Goal: Information Seeking & Learning: Check status

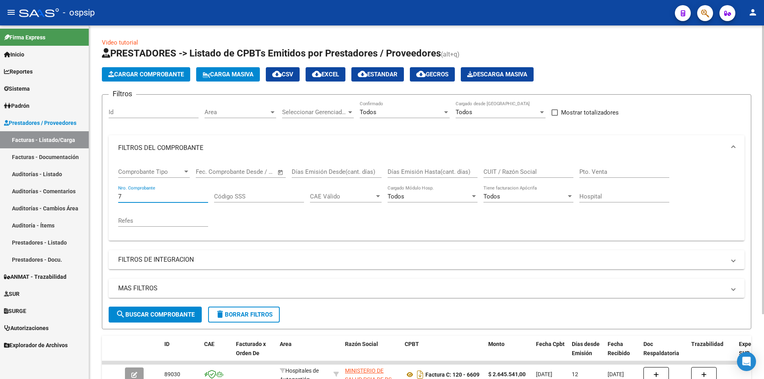
scroll to position [60, 0]
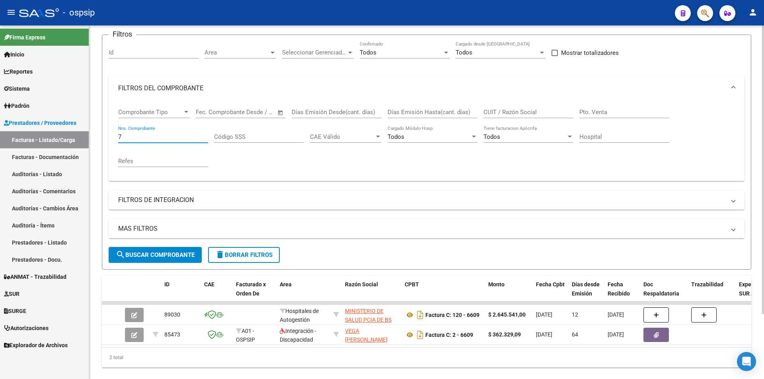
drag, startPoint x: 133, startPoint y: 140, endPoint x: 105, endPoint y: 141, distance: 27.5
click at [105, 141] on form "Filtros Id Area Area Seleccionar Gerenciador Seleccionar Gerenciador Todos Conf…" at bounding box center [426, 152] width 649 height 235
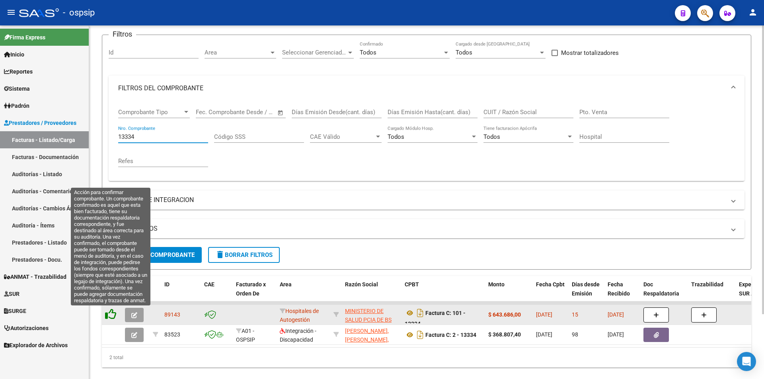
click at [112, 313] on icon at bounding box center [110, 314] width 11 height 11
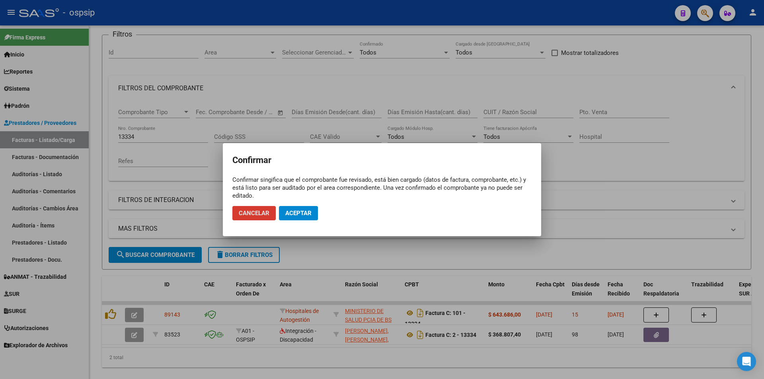
click at [305, 212] on span "Aceptar" at bounding box center [298, 213] width 26 height 7
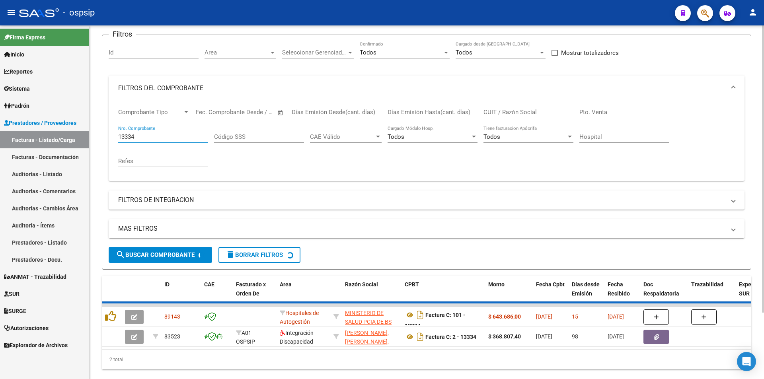
click at [172, 139] on input "13334" at bounding box center [163, 136] width 90 height 7
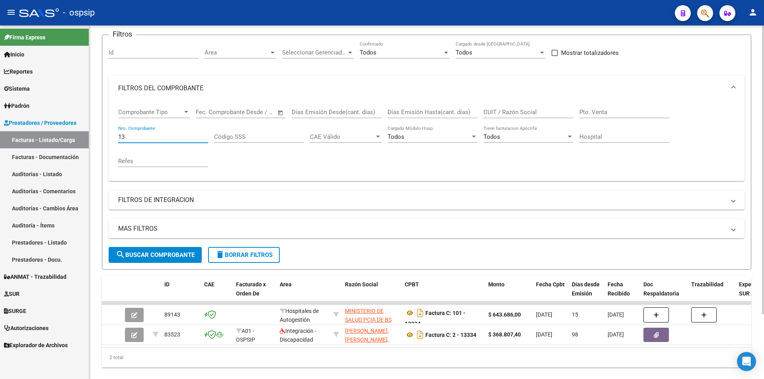
type input "1"
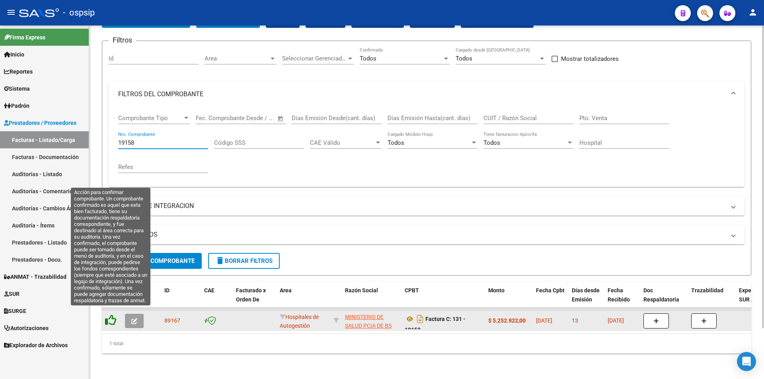
click at [111, 316] on icon at bounding box center [110, 320] width 11 height 11
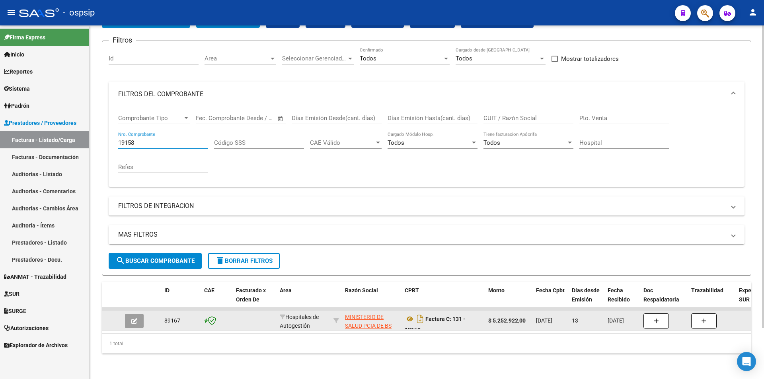
click at [156, 139] on input "19158" at bounding box center [163, 142] width 90 height 7
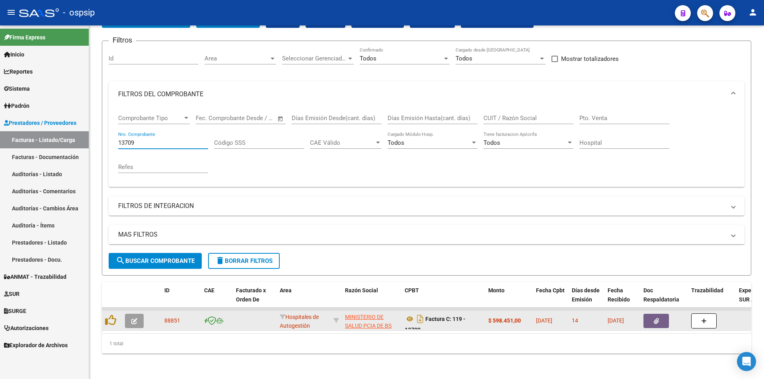
click at [653, 318] on icon "button" at bounding box center [655, 321] width 5 height 6
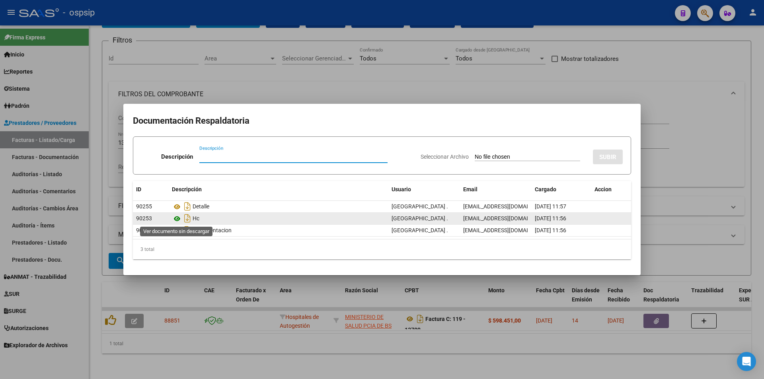
click at [175, 220] on icon at bounding box center [177, 219] width 10 height 10
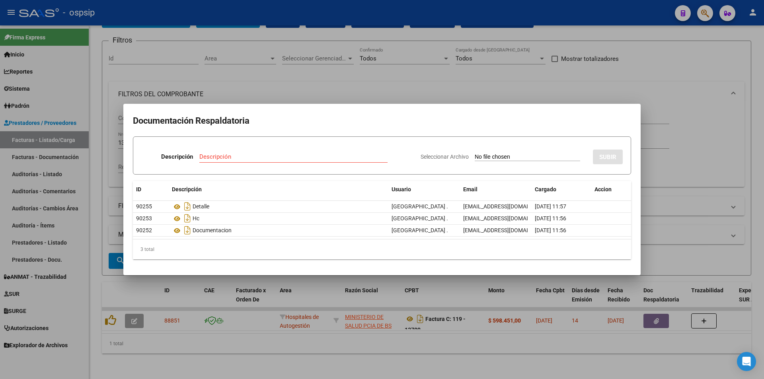
click at [300, 84] on div at bounding box center [382, 189] width 764 height 379
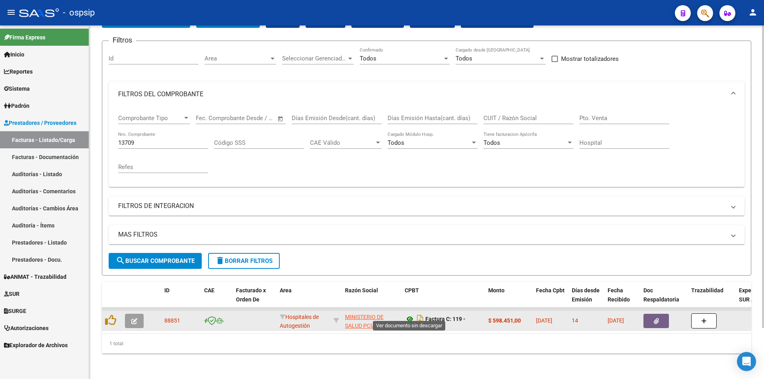
click at [410, 314] on icon at bounding box center [409, 319] width 10 height 10
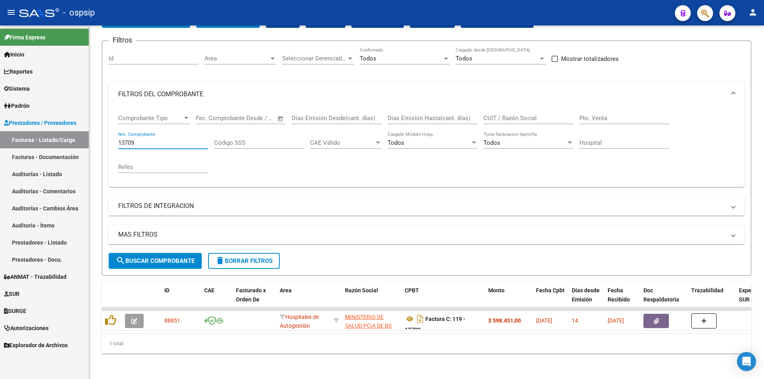
drag, startPoint x: 147, startPoint y: 135, endPoint x: 56, endPoint y: 140, distance: 90.8
click at [56, 140] on mat-sidenav-container "Firma Express Inicio Instructivos Contacto OS Reportes Egresos Devengados Audit…" at bounding box center [382, 202] width 764 height 354
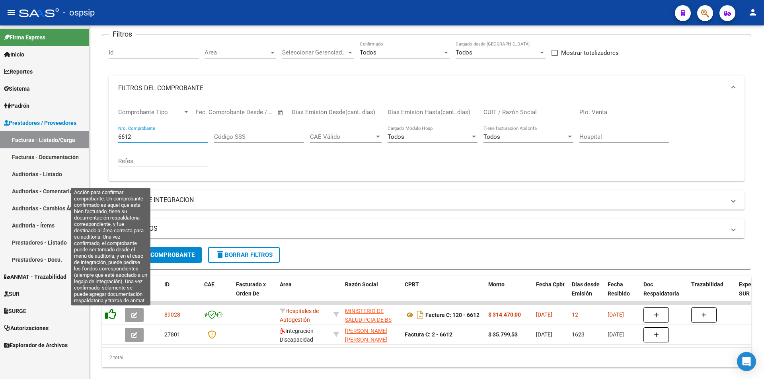
type input "6612"
click at [110, 313] on icon at bounding box center [110, 314] width 11 height 11
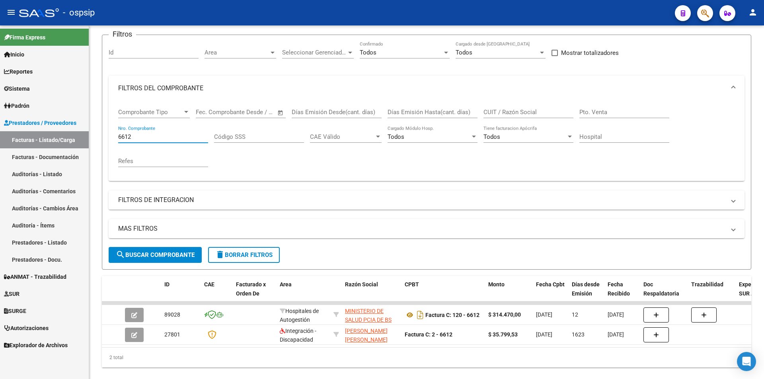
drag, startPoint x: 147, startPoint y: 139, endPoint x: 69, endPoint y: 138, distance: 77.6
click at [69, 138] on mat-sidenav-container "Firma Express Inicio Instructivos Contacto OS Reportes Egresos Devengados Audit…" at bounding box center [382, 202] width 764 height 354
click at [700, 10] on button "button" at bounding box center [705, 13] width 16 height 16
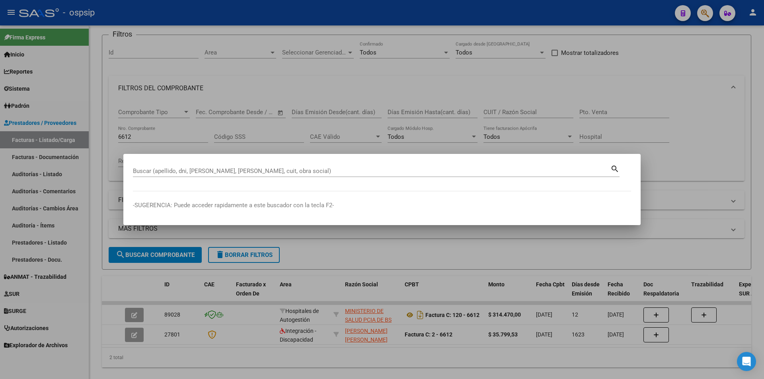
drag, startPoint x: 163, startPoint y: 165, endPoint x: 156, endPoint y: 164, distance: 7.7
drag, startPoint x: 156, startPoint y: 164, endPoint x: 143, endPoint y: 176, distance: 17.2
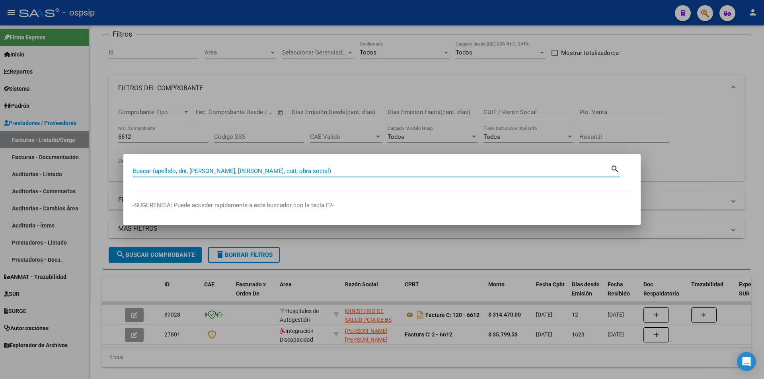
drag, startPoint x: 143, startPoint y: 176, endPoint x: 143, endPoint y: 172, distance: 4.0
paste input "56088496"
type input "56088496"
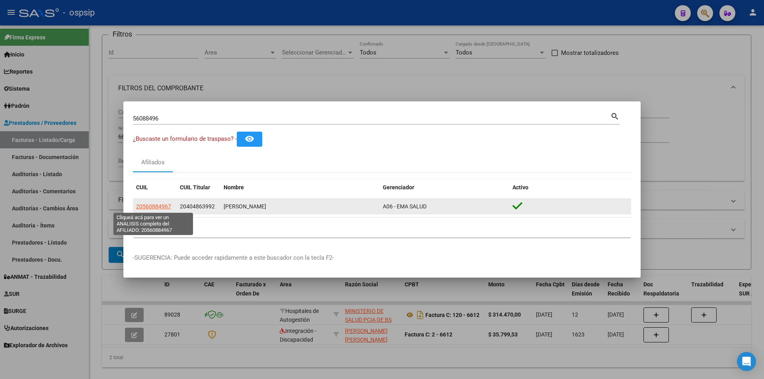
click at [140, 208] on span "20560884967" at bounding box center [153, 206] width 35 height 6
type textarea "20560884967"
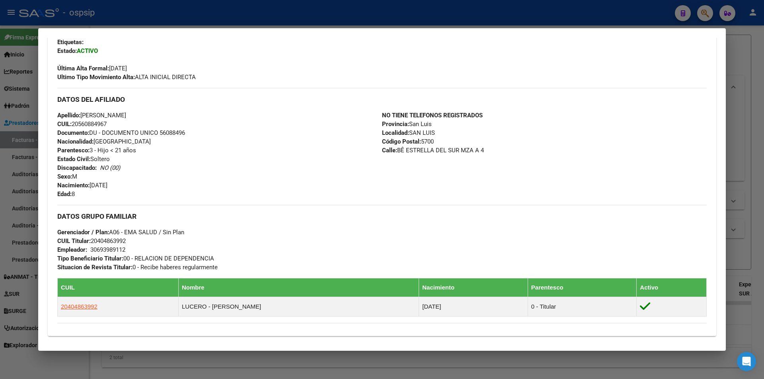
scroll to position [317, 0]
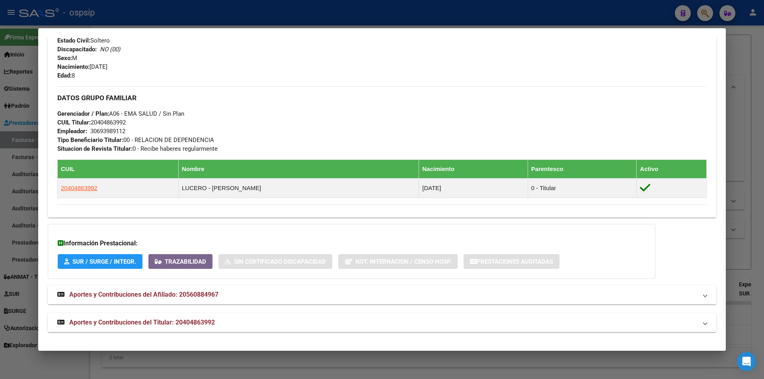
click at [107, 323] on span "Aportes y Contribuciones del Titular: 20404863992" at bounding box center [142, 323] width 146 height 8
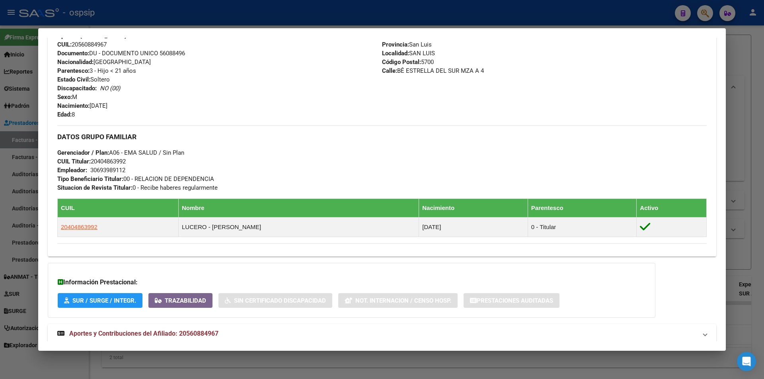
scroll to position [40, 0]
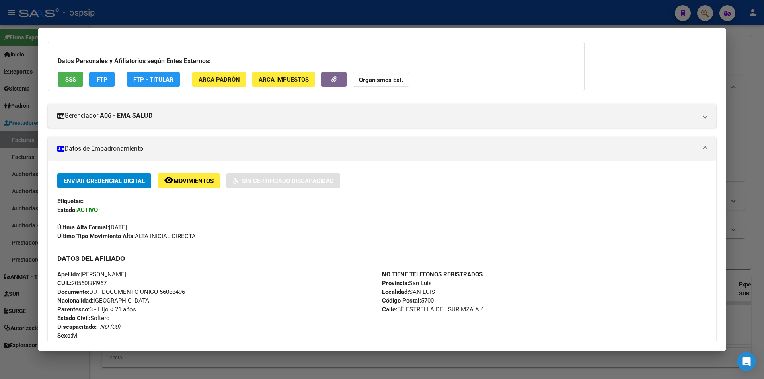
click at [130, 14] on div at bounding box center [382, 189] width 764 height 379
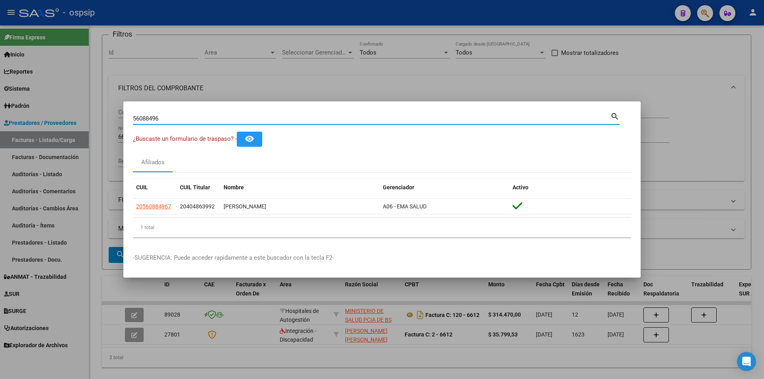
drag, startPoint x: 169, startPoint y: 121, endPoint x: 70, endPoint y: 129, distance: 99.8
click at [70, 129] on div "56088496 Buscar (apellido, dni, cuil, nro traspaso, cuit, obra social) search ¿…" at bounding box center [382, 189] width 764 height 379
paste input "36227109"
type input "36227109"
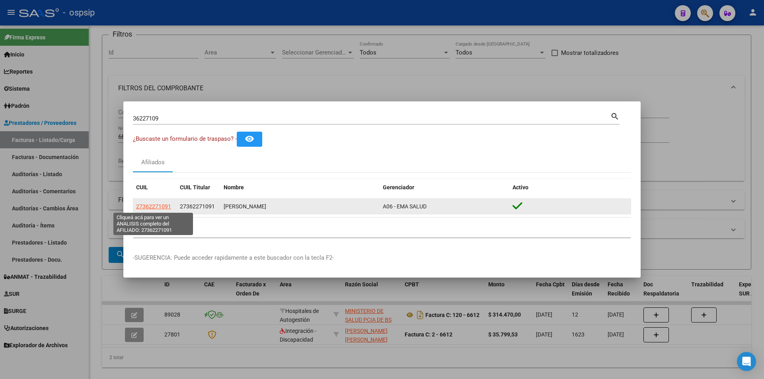
click at [144, 207] on span "27362271091" at bounding box center [153, 206] width 35 height 6
type textarea "27362271091"
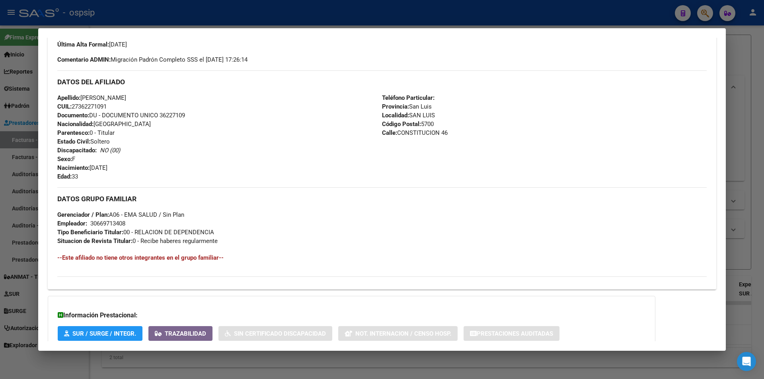
scroll to position [276, 0]
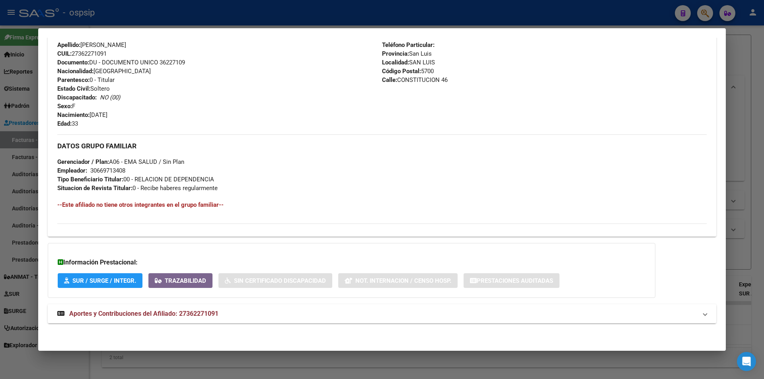
click at [250, 320] on mat-expansion-panel-header "Aportes y Contribuciones del Afiliado: 27362271091" at bounding box center [382, 313] width 668 height 19
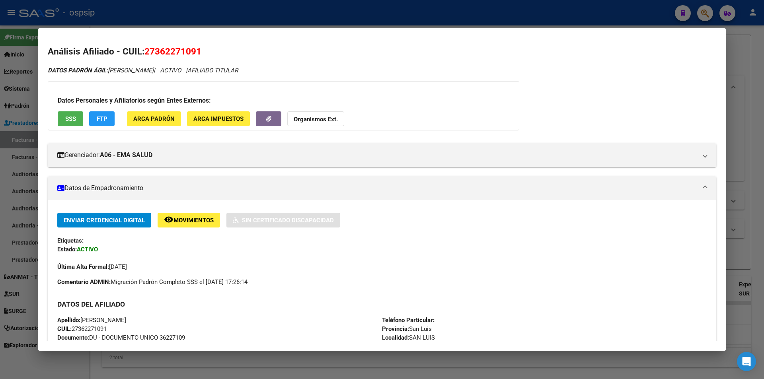
scroll to position [0, 0]
click at [78, 119] on button "SSS" at bounding box center [70, 119] width 25 height 15
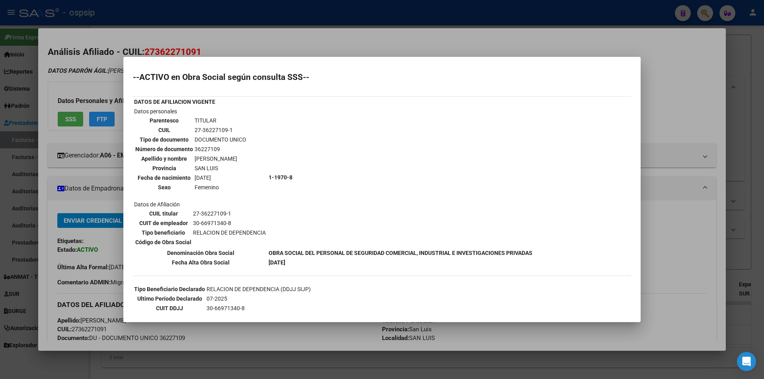
click at [348, 55] on div at bounding box center [382, 189] width 764 height 379
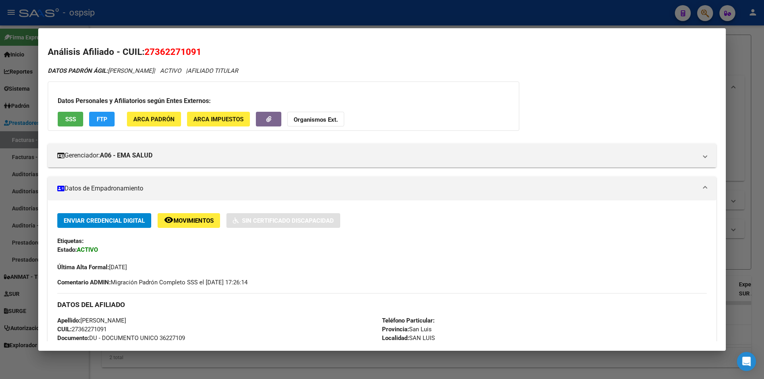
click at [318, 18] on div at bounding box center [382, 189] width 764 height 379
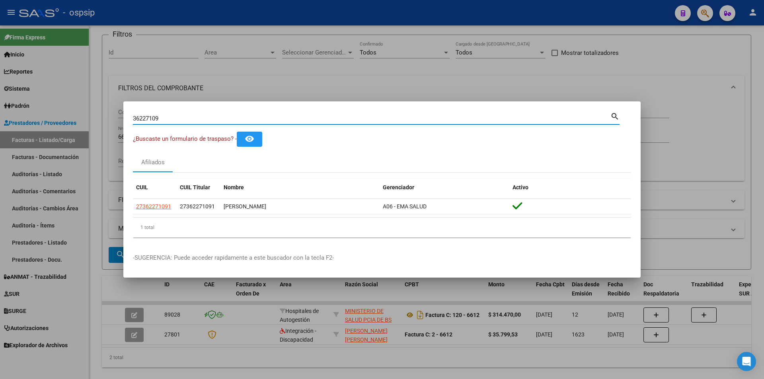
drag, startPoint x: 167, startPoint y: 120, endPoint x: 59, endPoint y: 116, distance: 107.5
click at [59, 116] on div "36227109 Buscar (apellido, dni, cuil, nro traspaso, cuit, obra social) search ¿…" at bounding box center [382, 189] width 764 height 379
paste input "43764978"
type input "43764978"
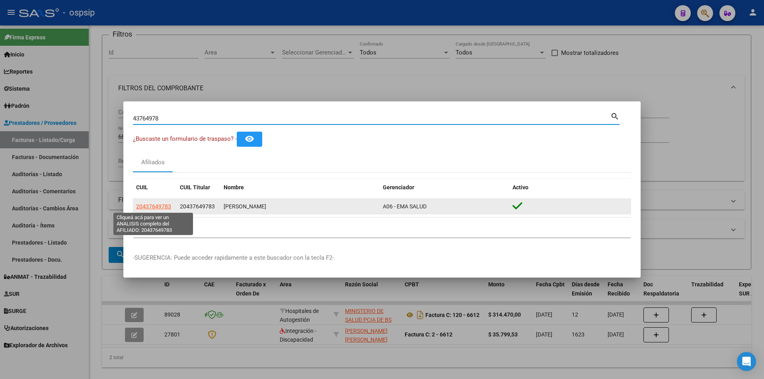
click at [146, 206] on span "20437649783" at bounding box center [153, 206] width 35 height 6
type textarea "20437649783"
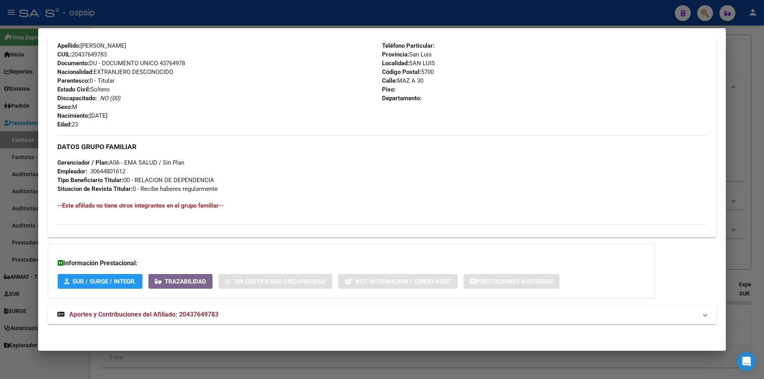
scroll to position [293, 0]
click at [196, 315] on span "Aportes y Contribuciones del Afiliado: 20437649783" at bounding box center [143, 314] width 149 height 8
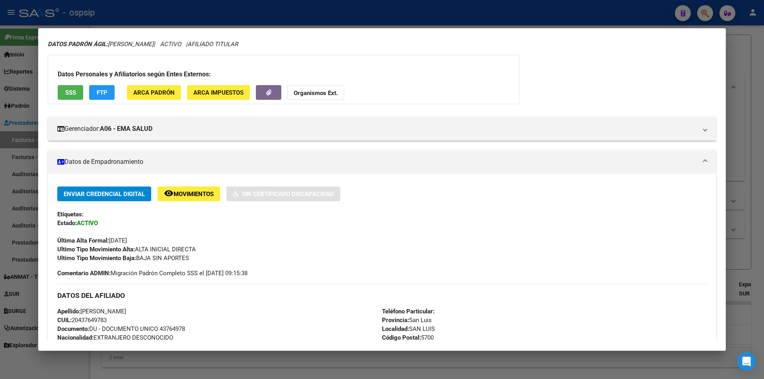
scroll to position [0, 0]
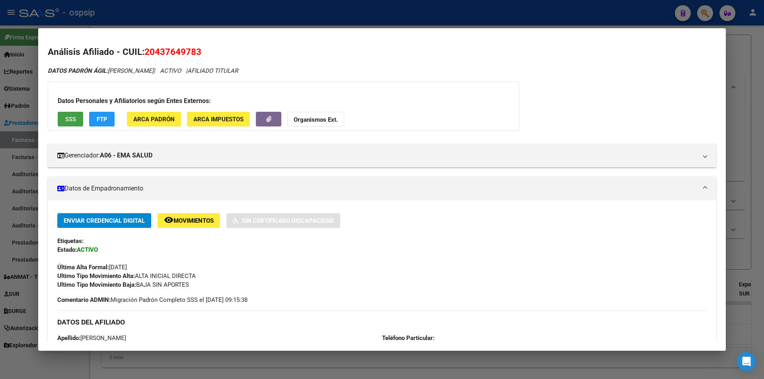
click at [74, 121] on span "SSS" at bounding box center [70, 119] width 11 height 7
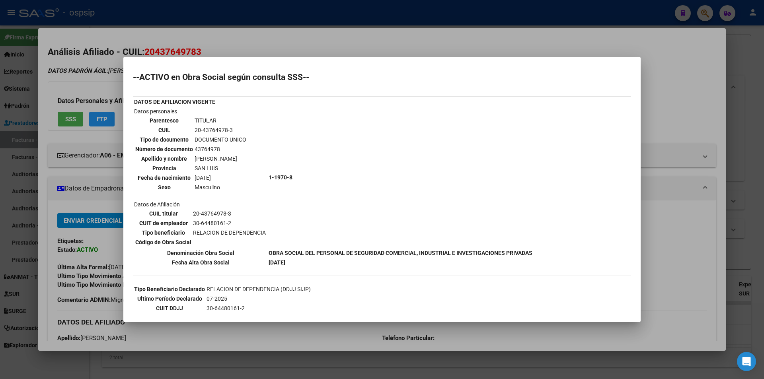
click at [216, 45] on div at bounding box center [382, 189] width 764 height 379
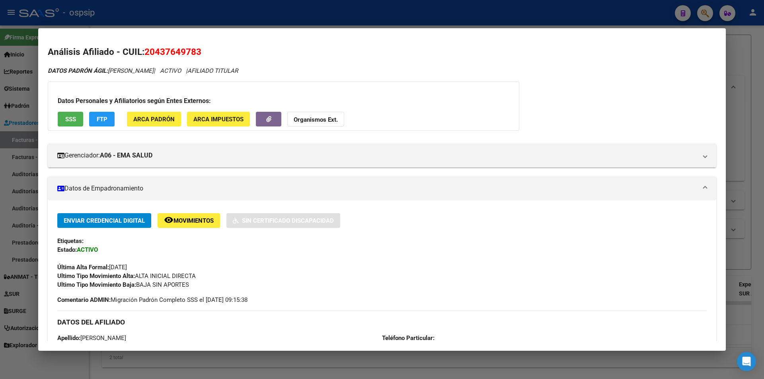
click at [233, 12] on div at bounding box center [382, 189] width 764 height 379
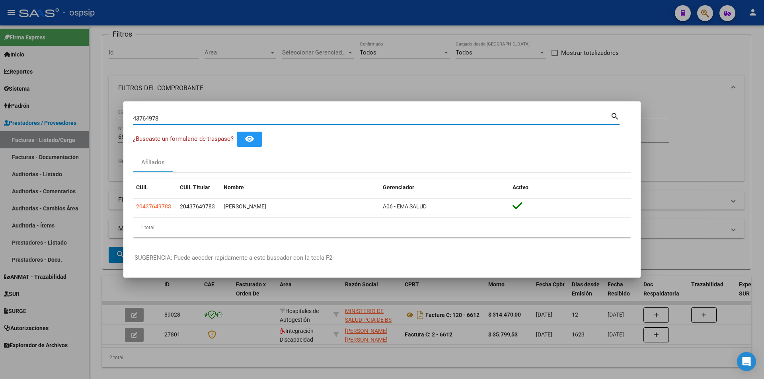
drag, startPoint x: 202, startPoint y: 117, endPoint x: 75, endPoint y: 106, distance: 127.4
click at [75, 106] on div "43764978 Buscar (apellido, dni, cuil, nro traspaso, cuit, obra social) search ¿…" at bounding box center [382, 189] width 764 height 379
paste input "40318718"
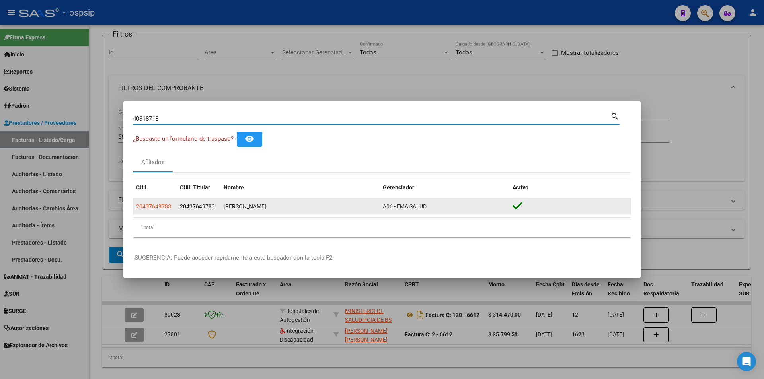
type input "40318718"
click at [151, 207] on span "20403187187" at bounding box center [153, 206] width 35 height 6
type textarea "20403187187"
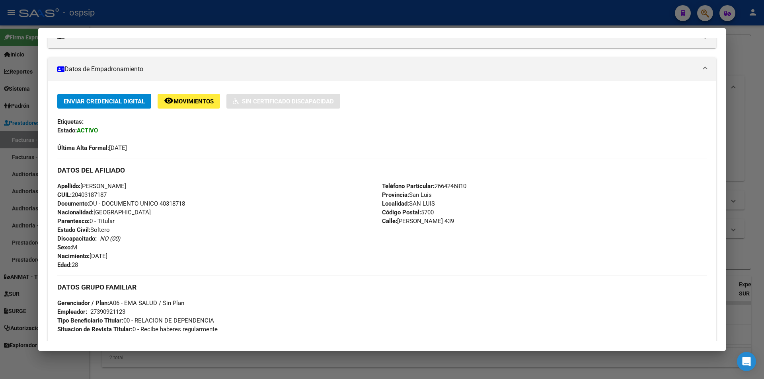
scroll to position [261, 0]
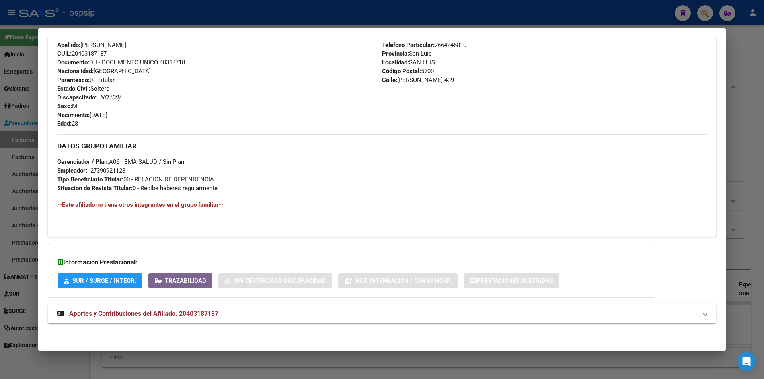
click at [200, 315] on span "Aportes y Contribuciones del Afiliado: 20403187187" at bounding box center [143, 314] width 149 height 8
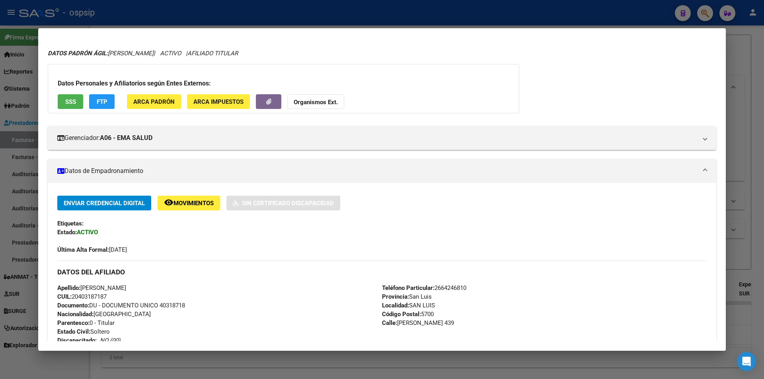
scroll to position [0, 0]
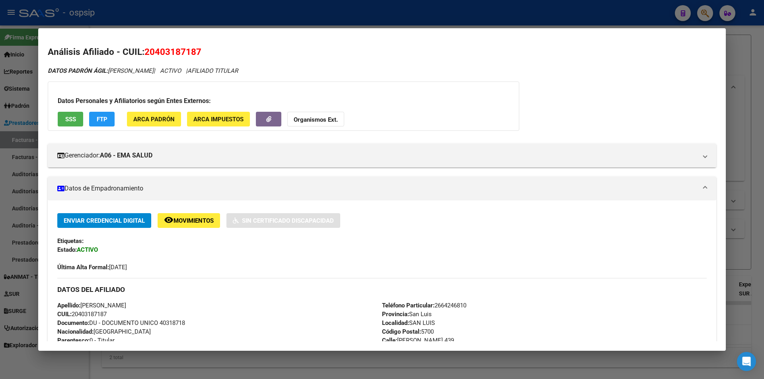
click at [71, 118] on span "SSS" at bounding box center [70, 119] width 11 height 7
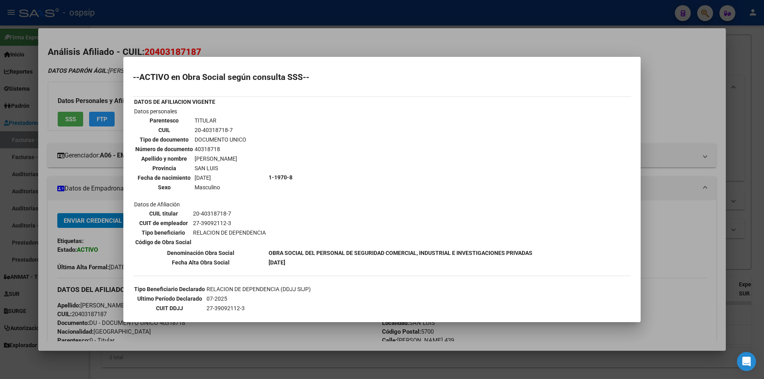
click at [179, 47] on div at bounding box center [382, 189] width 764 height 379
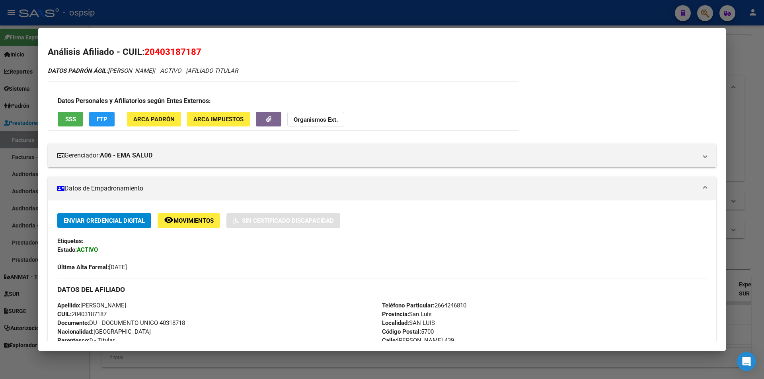
click at [168, 24] on div at bounding box center [382, 189] width 764 height 379
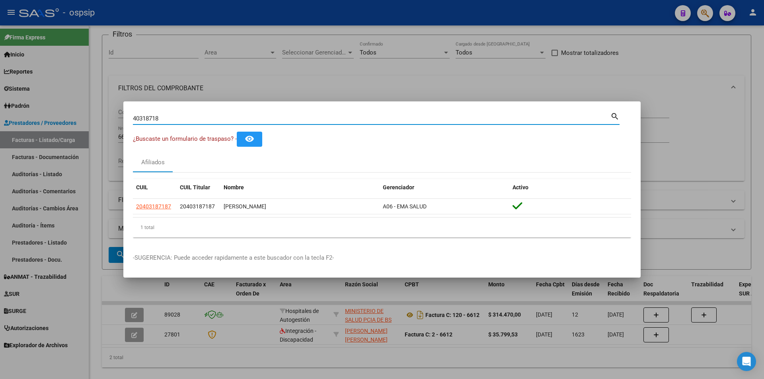
drag, startPoint x: 169, startPoint y: 121, endPoint x: 105, endPoint y: 132, distance: 64.1
click at [105, 132] on div "40318718 Buscar (apellido, dni, cuil, nro traspaso, cuit, obra social) search ¿…" at bounding box center [382, 189] width 764 height 379
paste input "58344593"
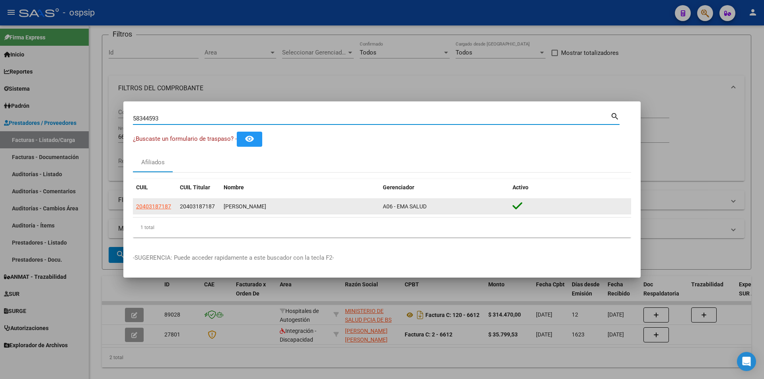
type input "58344593"
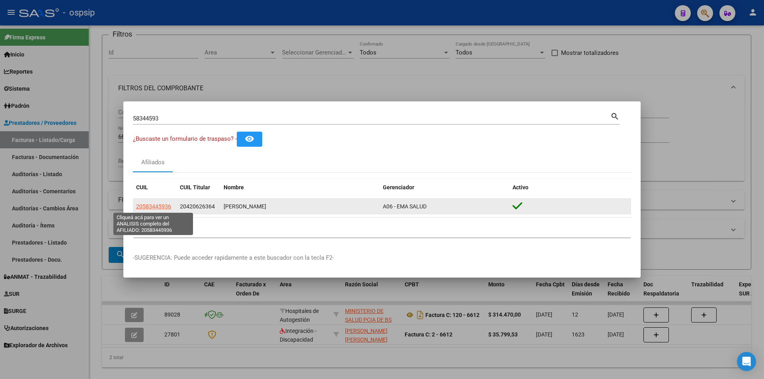
click at [150, 206] on span "20583445936" at bounding box center [153, 206] width 35 height 6
type textarea "20583445936"
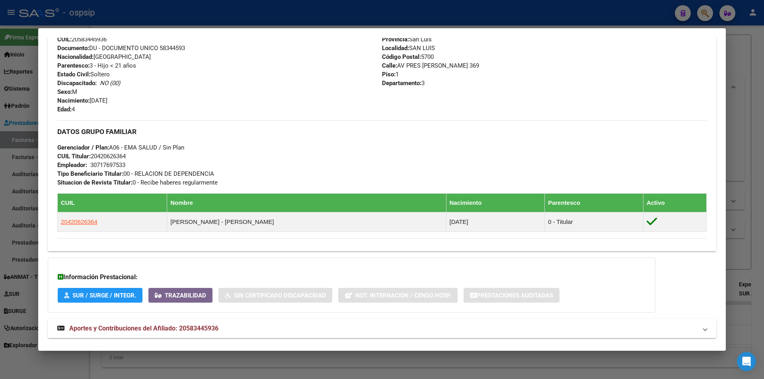
scroll to position [309, 0]
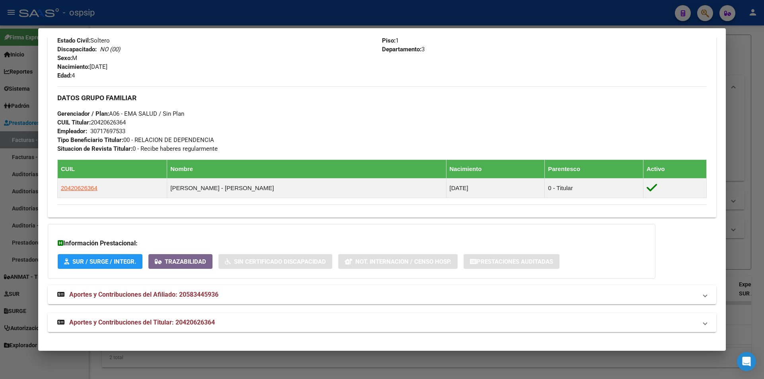
click at [199, 317] on mat-expansion-panel-header "Aportes y Contribuciones del Titular: 20420626364" at bounding box center [382, 322] width 668 height 19
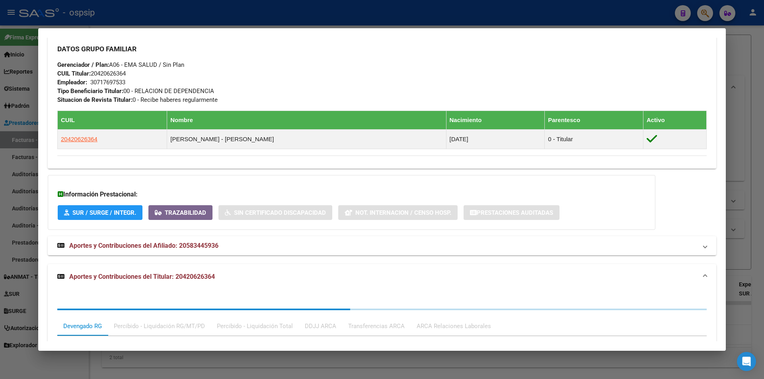
scroll to position [508, 0]
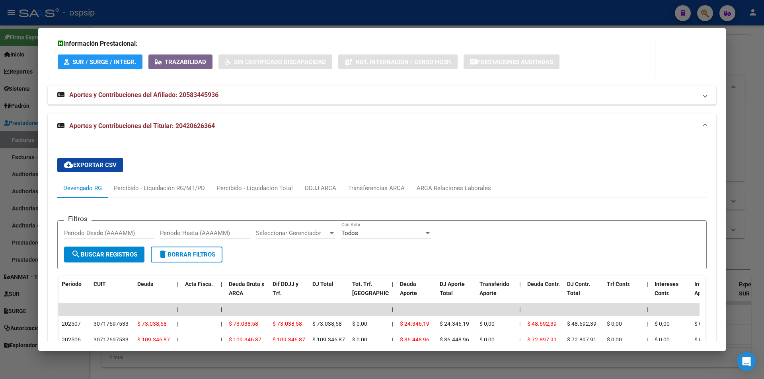
click at [324, 16] on div at bounding box center [382, 189] width 764 height 379
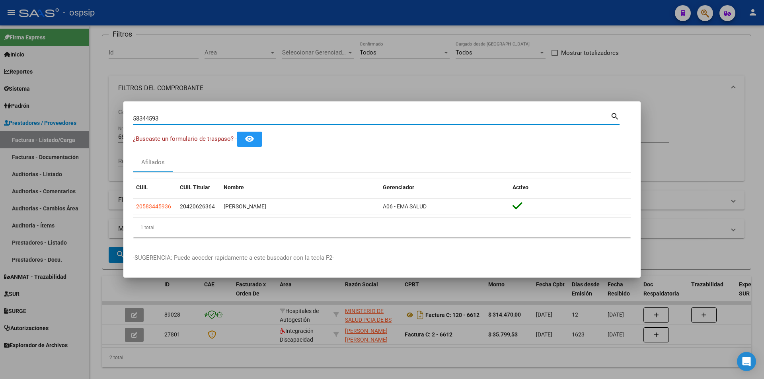
drag, startPoint x: 198, startPoint y: 120, endPoint x: 84, endPoint y: 120, distance: 114.2
click at [84, 120] on div "58344593 Buscar (apellido, dni, cuil, nro traspaso, cuit, obra social) search ¿…" at bounding box center [382, 189] width 764 height 379
paste input "43017562"
type input "43017562"
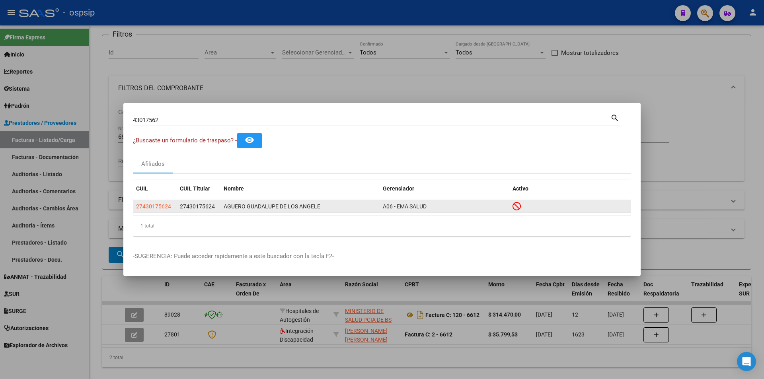
click at [171, 206] on div "27430175624" at bounding box center [154, 206] width 37 height 9
click at [156, 205] on span "27430175624" at bounding box center [153, 206] width 35 height 6
type textarea "27430175624"
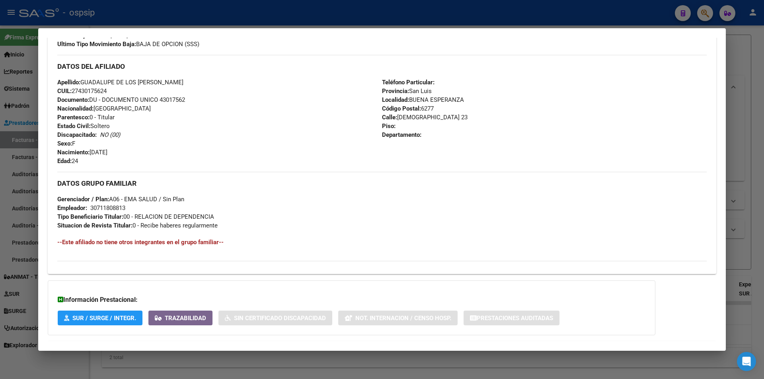
scroll to position [278, 0]
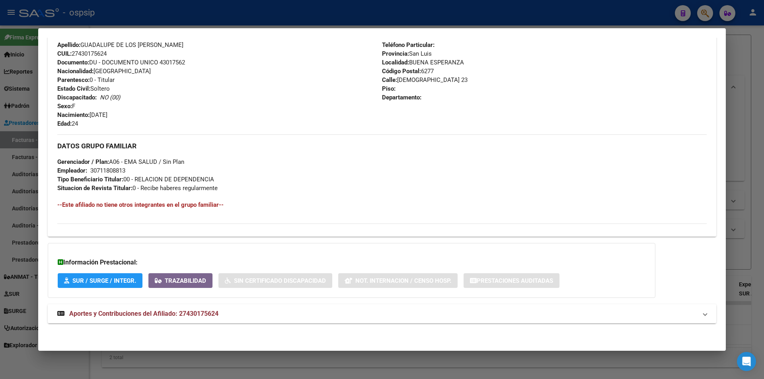
click at [200, 312] on span "Aportes y Contribuciones del Afiliado: 27430175624" at bounding box center [143, 314] width 149 height 8
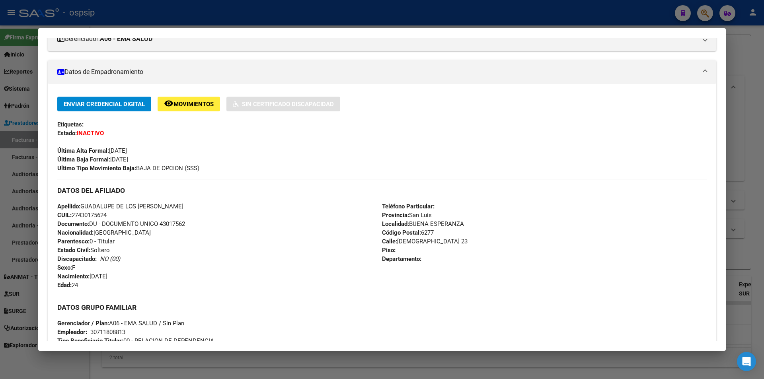
scroll to position [0, 0]
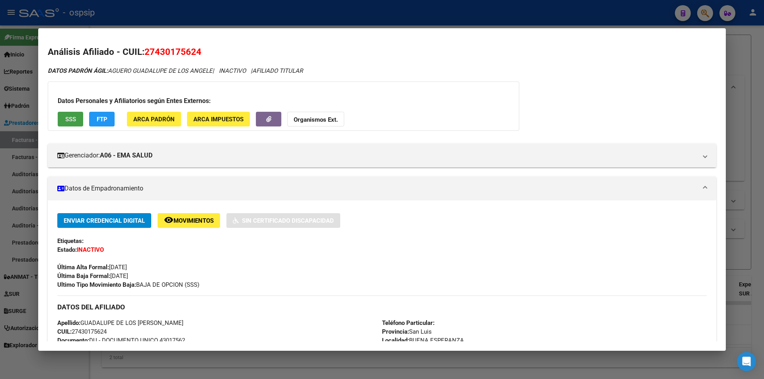
click at [76, 118] on span "SSS" at bounding box center [70, 119] width 11 height 7
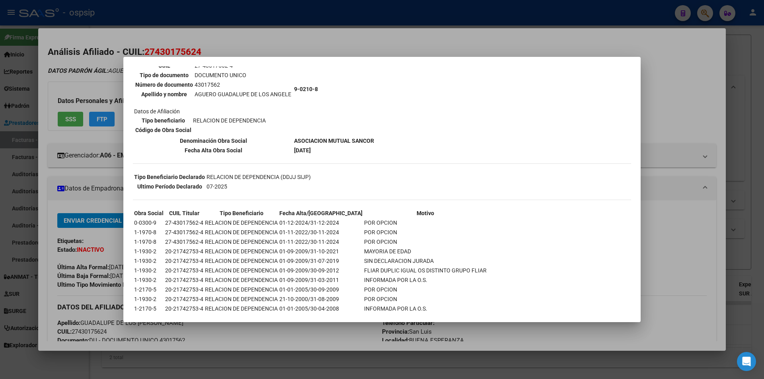
scroll to position [80, 0]
click at [538, 44] on div at bounding box center [382, 189] width 764 height 379
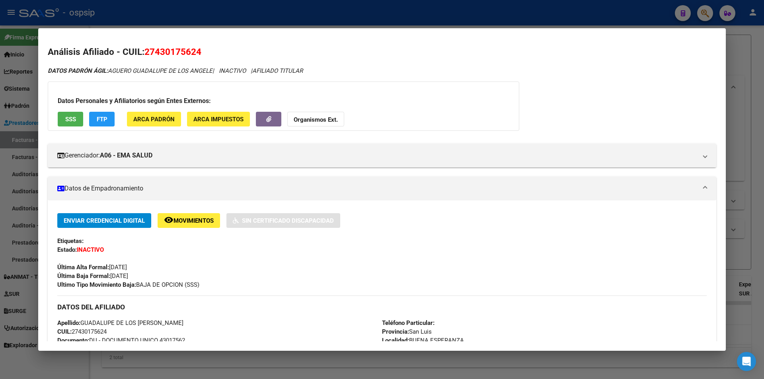
click at [295, 14] on div at bounding box center [382, 189] width 764 height 379
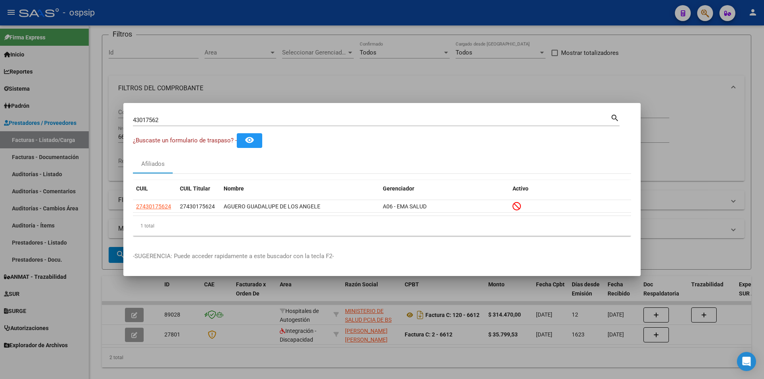
click at [235, 84] on div at bounding box center [382, 189] width 764 height 379
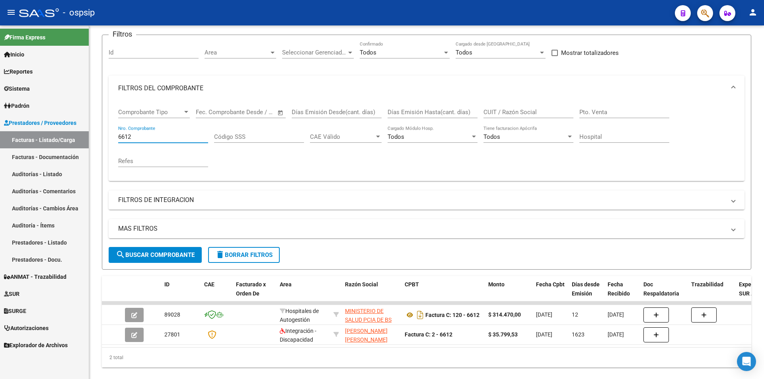
drag, startPoint x: 147, startPoint y: 136, endPoint x: 50, endPoint y: 144, distance: 97.0
click at [51, 145] on mat-sidenav-container "Firma Express Inicio Instructivos Contacto OS Reportes Egresos Devengados Audit…" at bounding box center [382, 202] width 764 height 354
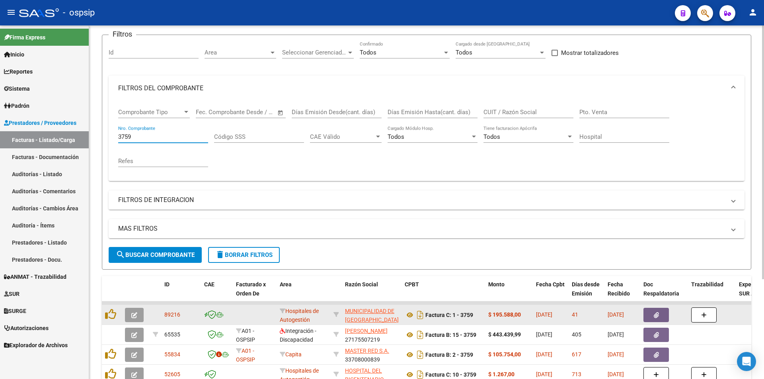
type input "3759"
click at [660, 317] on button "button" at bounding box center [655, 315] width 25 height 14
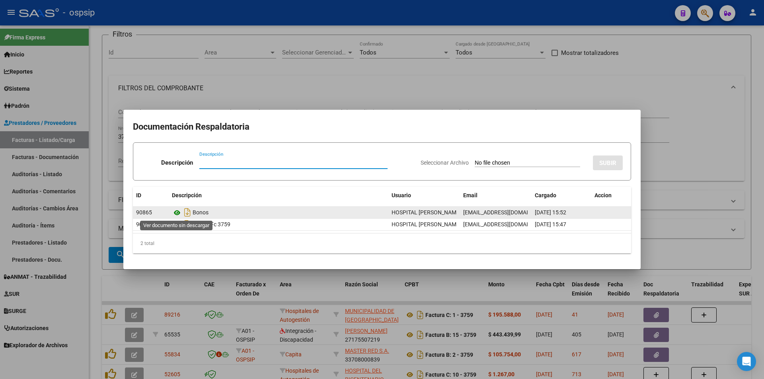
click at [173, 212] on icon at bounding box center [177, 213] width 10 height 10
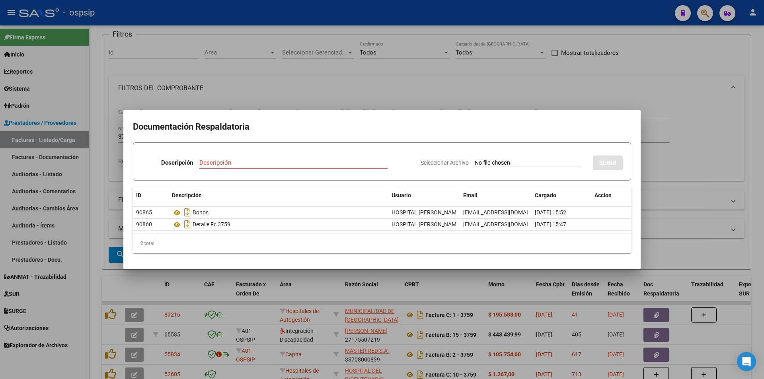
click at [302, 70] on div at bounding box center [382, 189] width 764 height 379
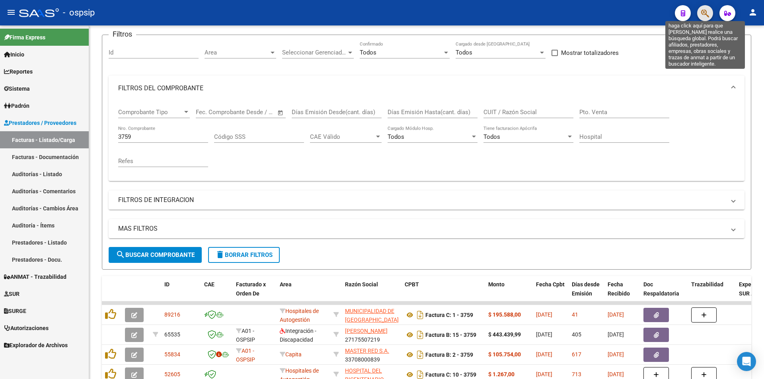
click at [703, 16] on icon "button" at bounding box center [705, 13] width 8 height 9
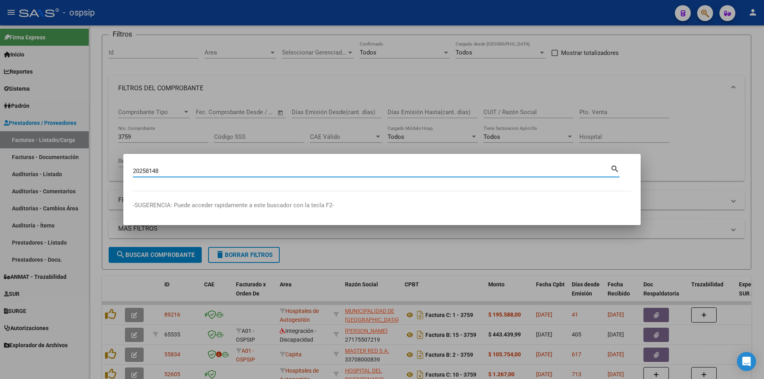
type input "20258148"
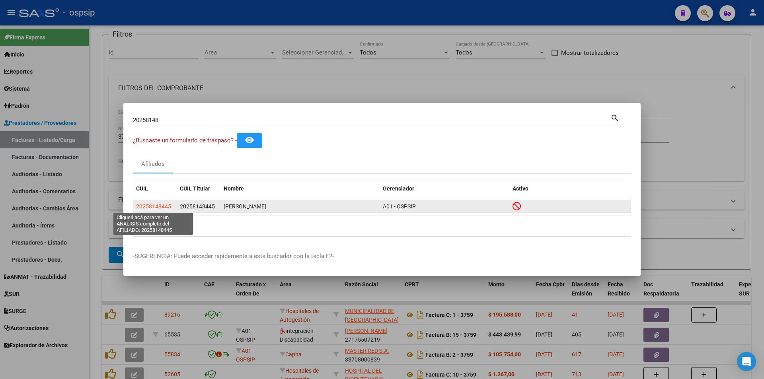
click at [166, 207] on span "20258148445" at bounding box center [153, 206] width 35 height 6
type textarea "20258148445"
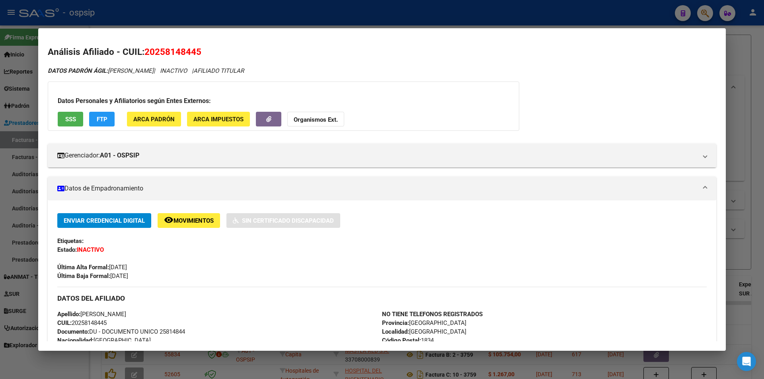
click at [295, 5] on div at bounding box center [382, 189] width 764 height 379
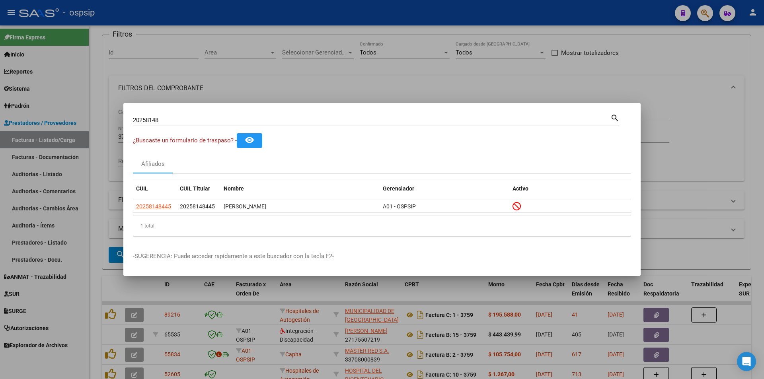
click at [298, 87] on div at bounding box center [382, 189] width 764 height 379
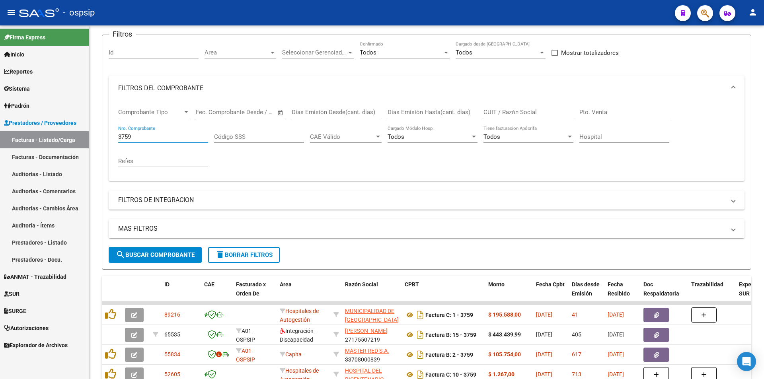
drag, startPoint x: 146, startPoint y: 138, endPoint x: 0, endPoint y: 131, distance: 146.1
click at [0, 131] on mat-sidenav-container "Firma Express Inicio Instructivos Contacto OS Reportes Egresos Devengados Audit…" at bounding box center [382, 202] width 764 height 354
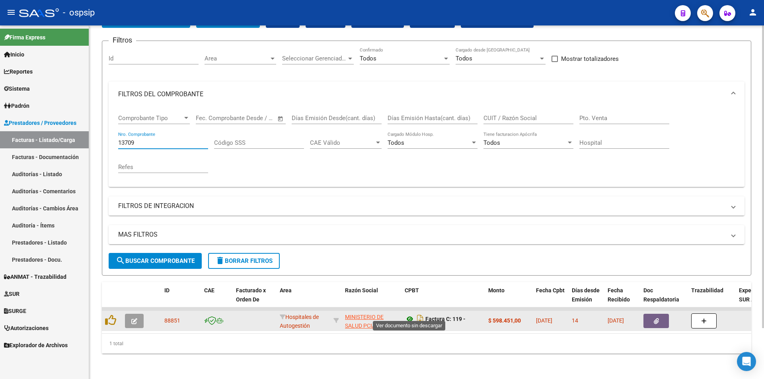
type input "13709"
click at [409, 315] on icon at bounding box center [409, 319] width 10 height 10
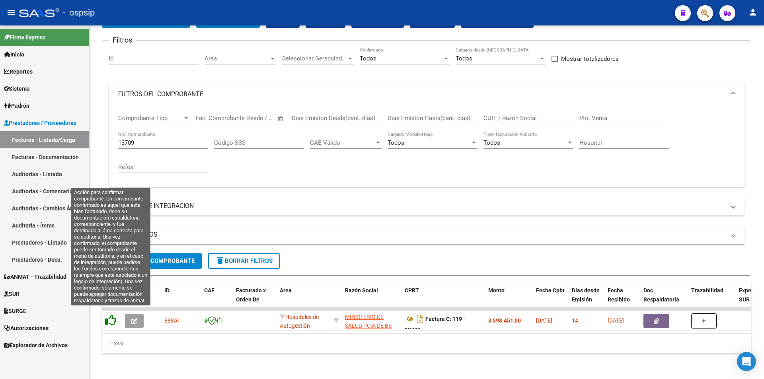
click at [109, 315] on icon at bounding box center [110, 320] width 11 height 11
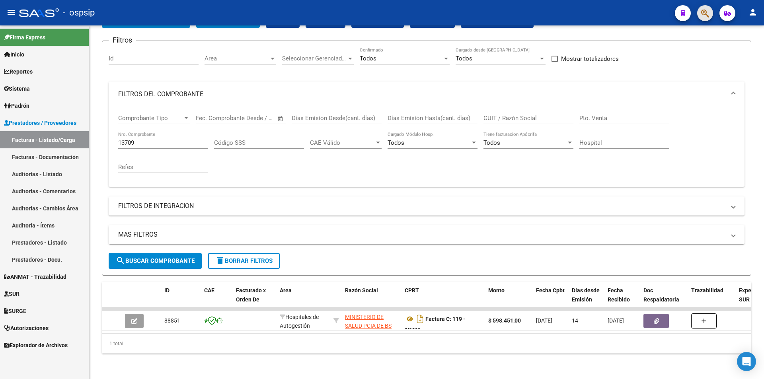
click at [702, 8] on span "button" at bounding box center [705, 13] width 8 height 16
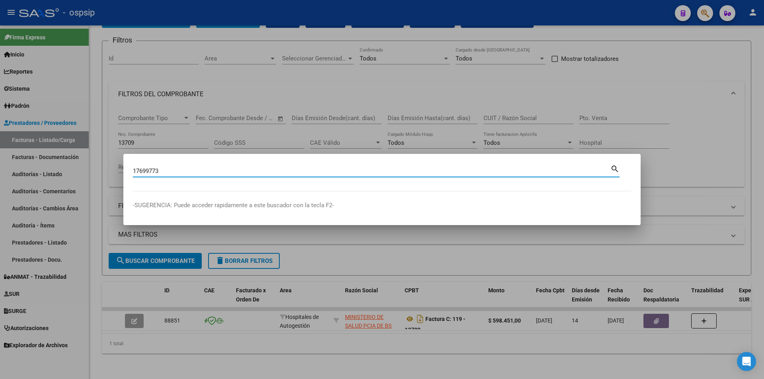
type input "17699773"
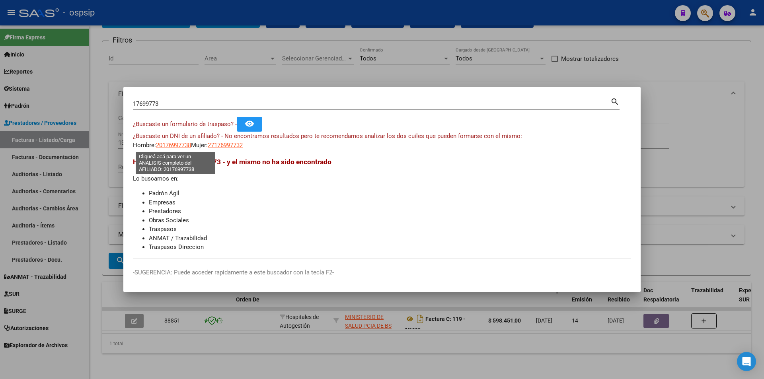
click at [186, 146] on span "20176997738" at bounding box center [173, 145] width 35 height 7
type textarea "20176997738"
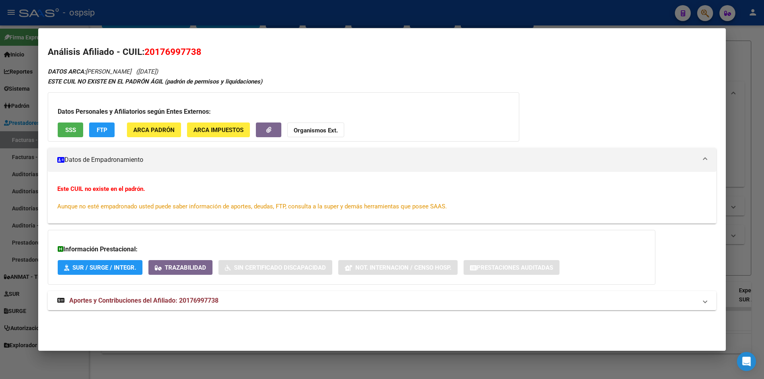
click at [187, 297] on span "Aportes y Contribuciones del Afiliado: 20176997738" at bounding box center [143, 301] width 149 height 8
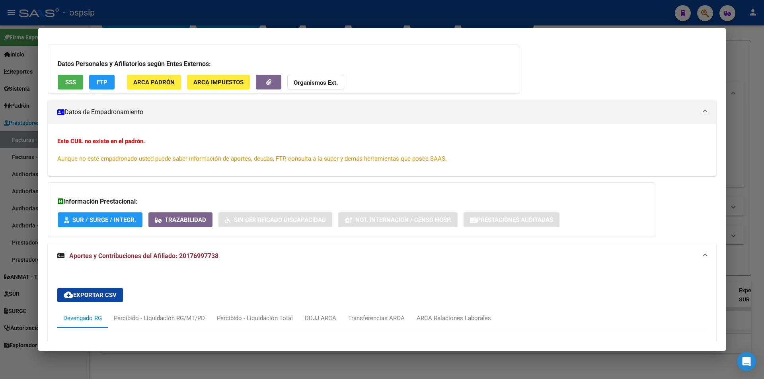
scroll to position [0, 0]
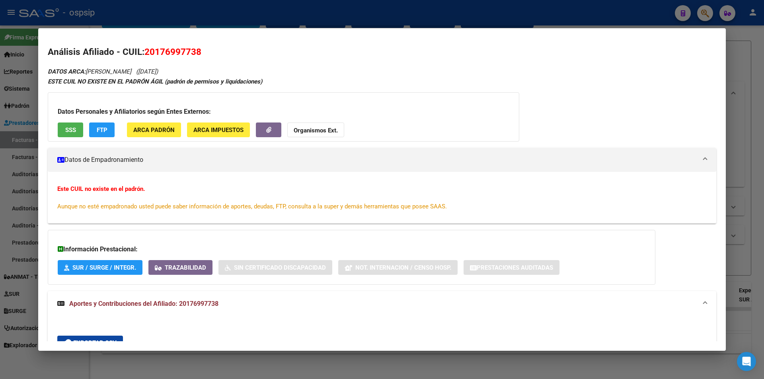
click at [65, 133] on span "SSS" at bounding box center [70, 129] width 11 height 7
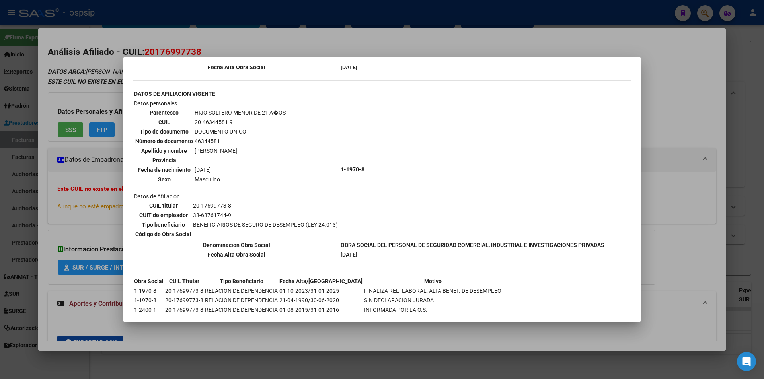
scroll to position [468, 0]
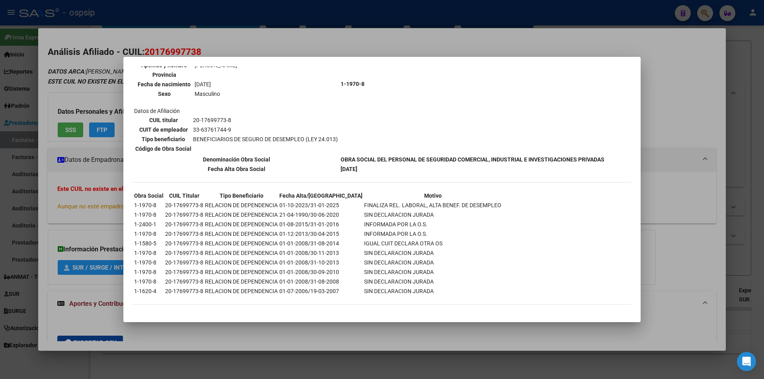
click at [565, 43] on div at bounding box center [382, 189] width 764 height 379
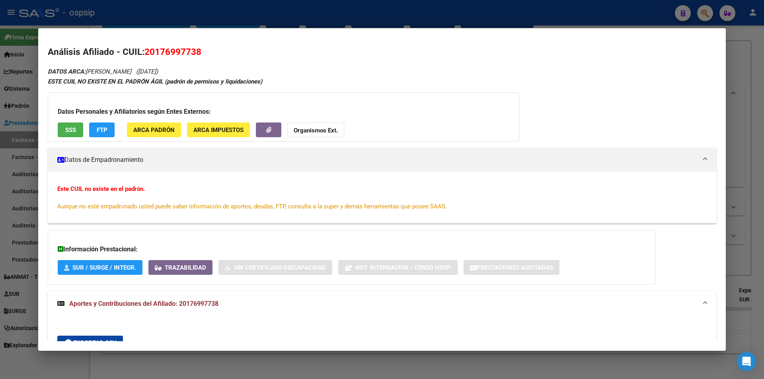
click at [284, 17] on div at bounding box center [382, 189] width 764 height 379
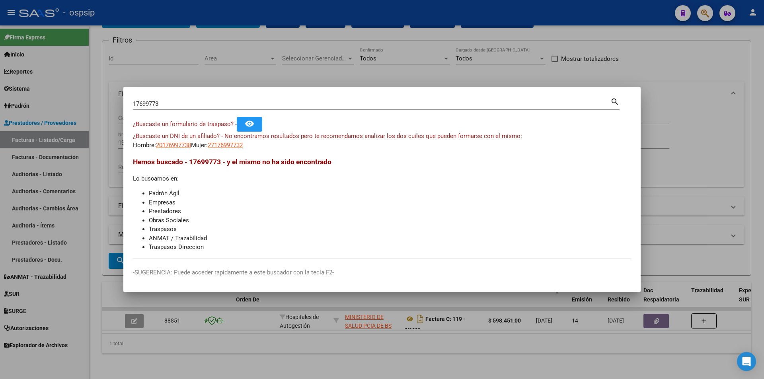
click at [301, 48] on div at bounding box center [382, 189] width 764 height 379
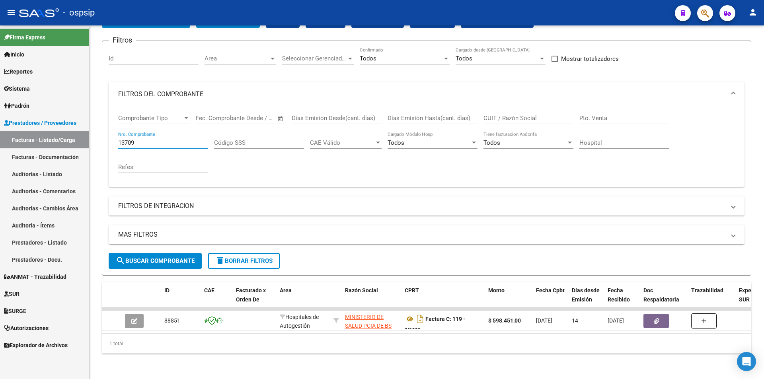
drag, startPoint x: 146, startPoint y: 139, endPoint x: 85, endPoint y: 137, distance: 61.7
click at [85, 137] on mat-sidenav-container "Firma Express Inicio Instructivos Contacto OS Reportes Egresos Devengados Audit…" at bounding box center [382, 202] width 764 height 354
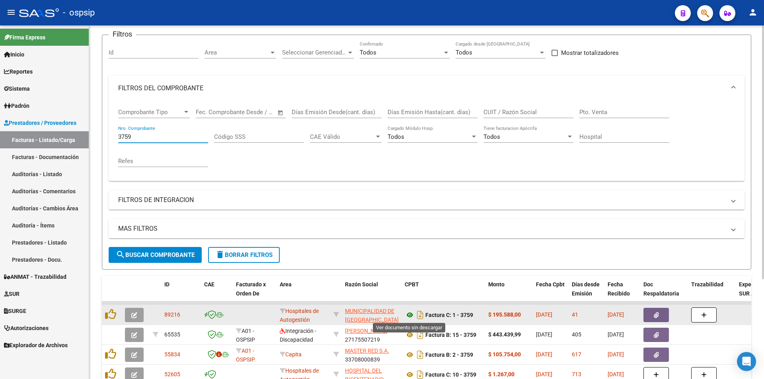
click at [412, 315] on icon at bounding box center [409, 315] width 10 height 10
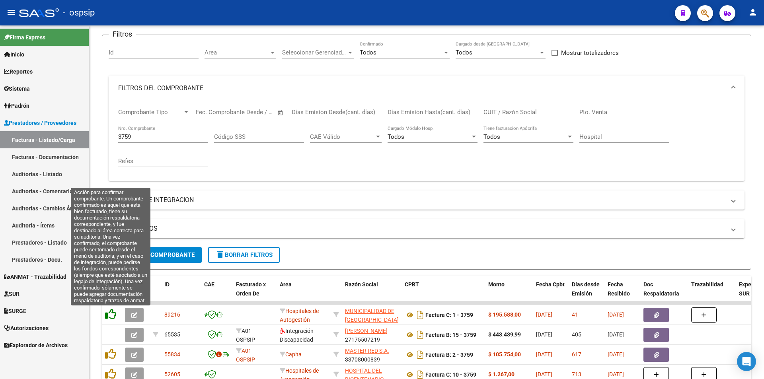
click at [111, 316] on icon at bounding box center [110, 314] width 11 height 11
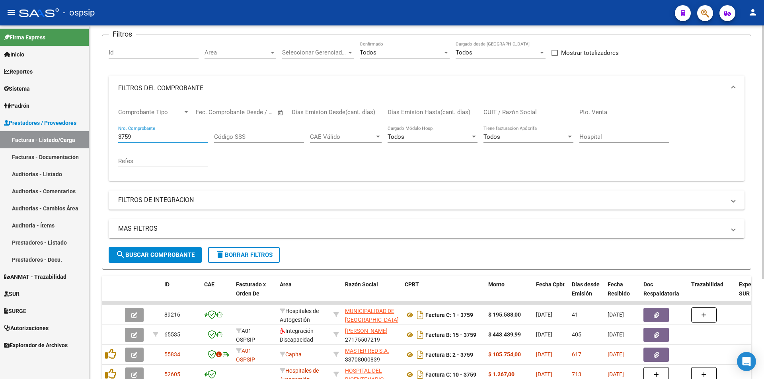
click at [150, 139] on input "3759" at bounding box center [163, 136] width 90 height 7
type input "3"
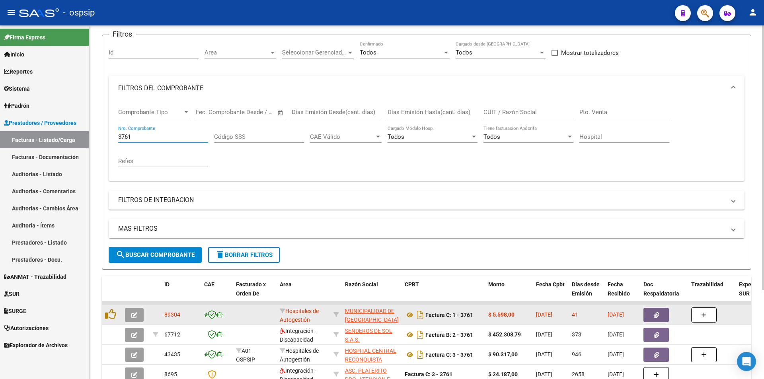
click at [653, 315] on button "button" at bounding box center [655, 315] width 25 height 14
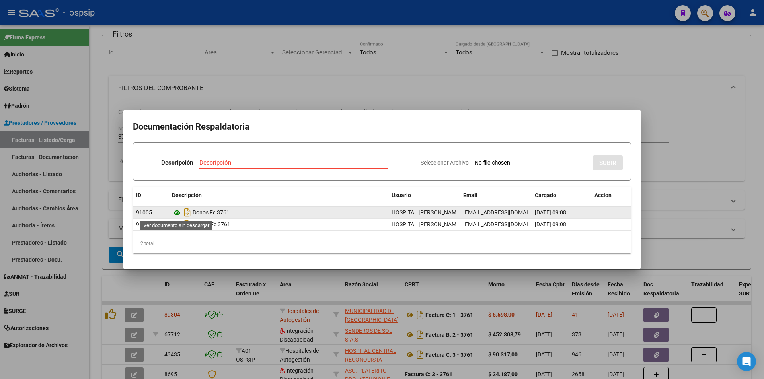
click at [179, 214] on icon at bounding box center [177, 213] width 10 height 10
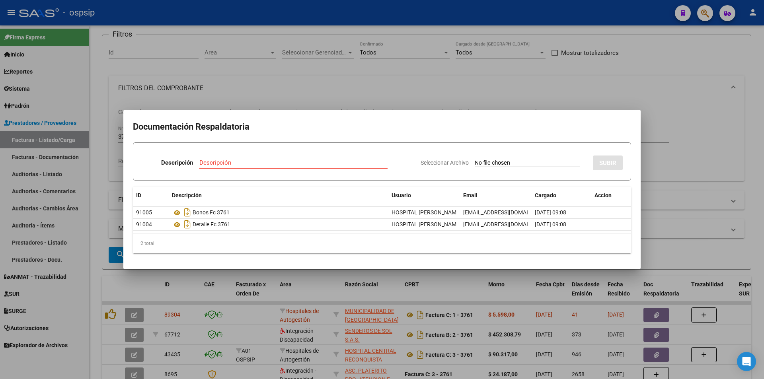
click at [211, 91] on div at bounding box center [382, 189] width 764 height 379
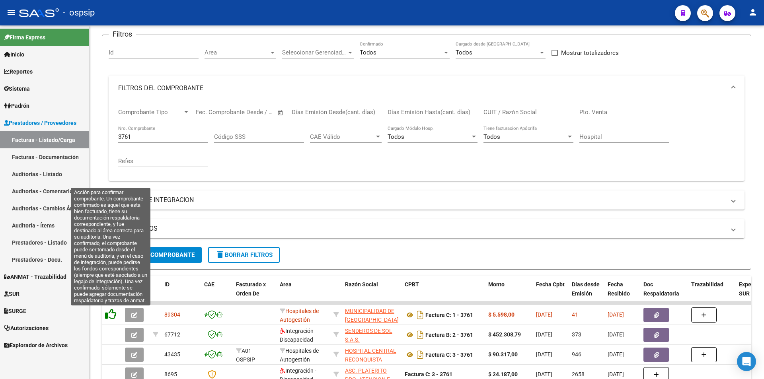
click at [109, 316] on icon at bounding box center [110, 314] width 11 height 11
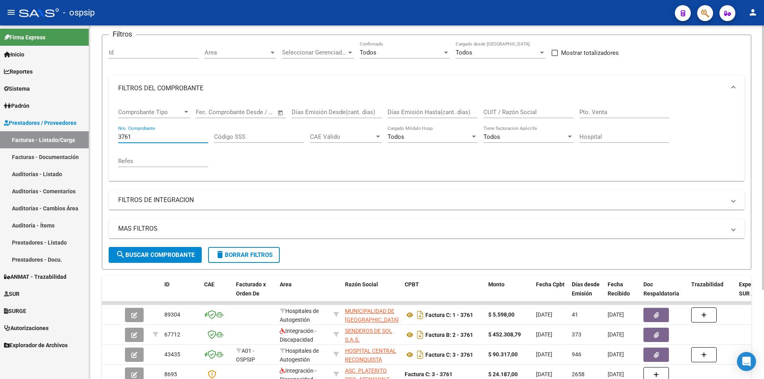
click at [150, 140] on input "3761" at bounding box center [163, 136] width 90 height 7
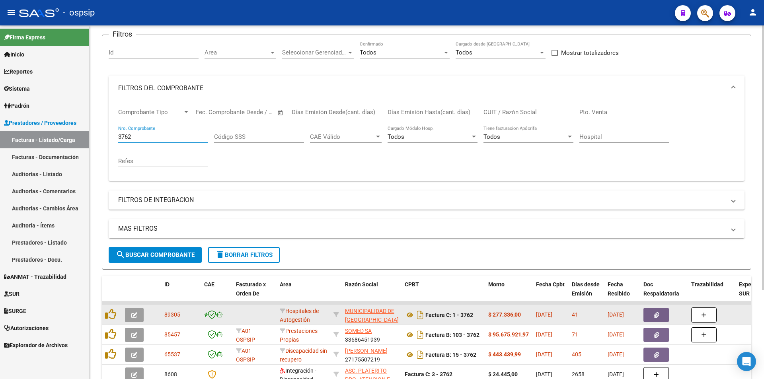
click at [651, 315] on button "button" at bounding box center [655, 315] width 25 height 14
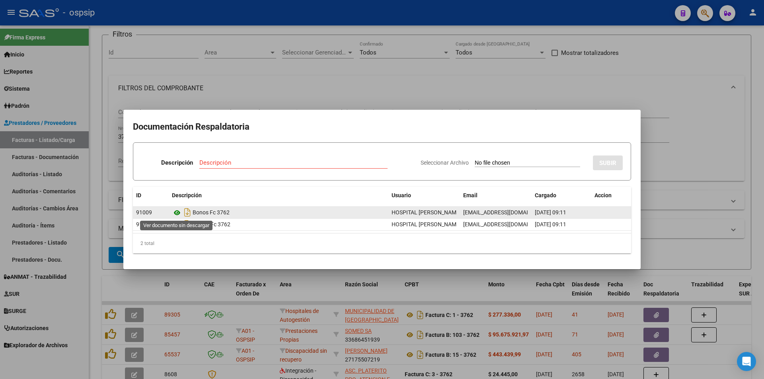
click at [180, 212] on icon at bounding box center [177, 213] width 10 height 10
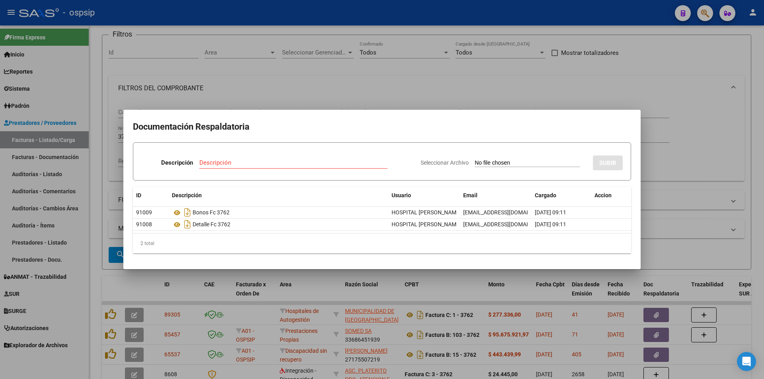
click at [213, 88] on div at bounding box center [382, 189] width 764 height 379
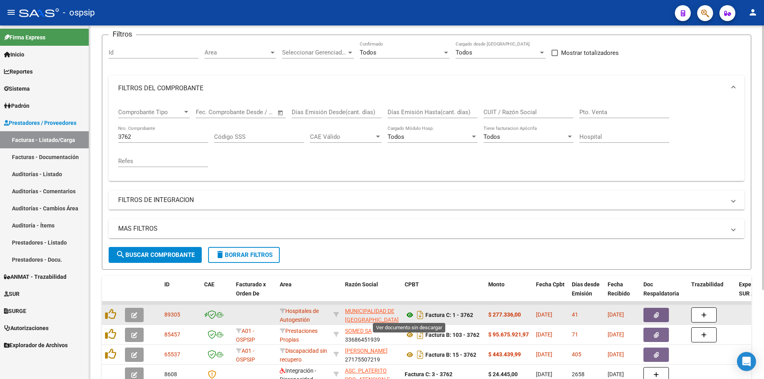
click at [408, 314] on icon at bounding box center [409, 315] width 10 height 10
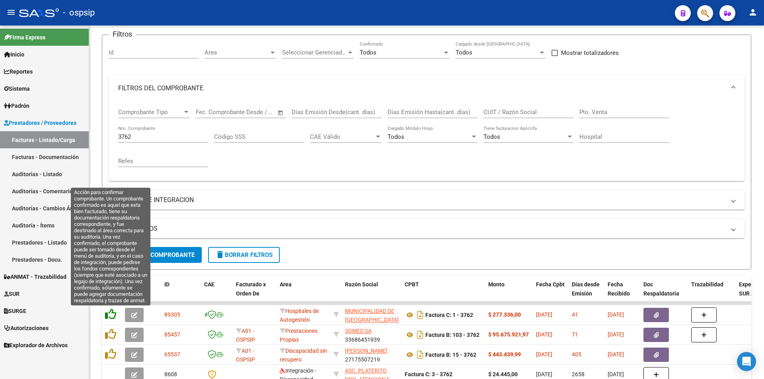
click at [107, 314] on icon at bounding box center [110, 314] width 11 height 11
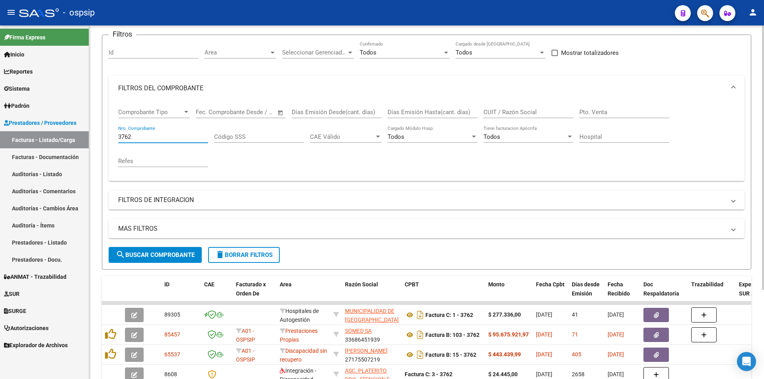
click at [157, 137] on input "3762" at bounding box center [163, 136] width 90 height 7
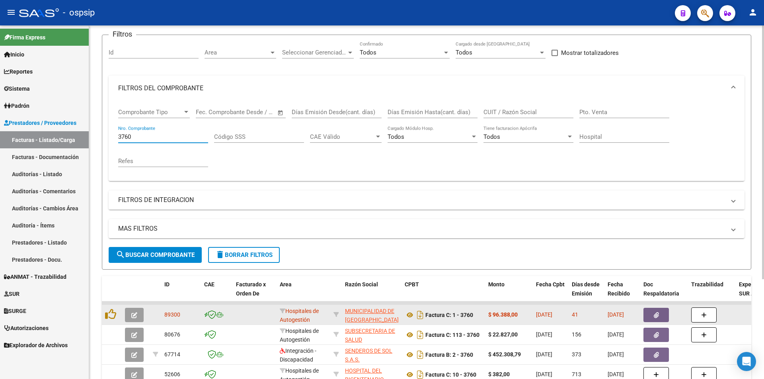
type input "3760"
click at [654, 314] on icon "button" at bounding box center [655, 315] width 5 height 6
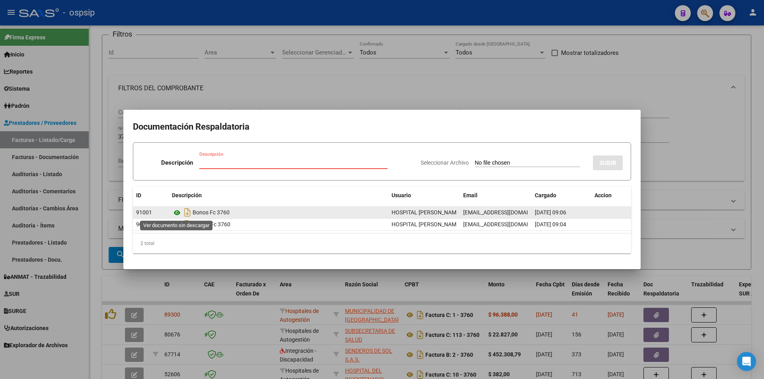
click at [178, 212] on icon at bounding box center [177, 213] width 10 height 10
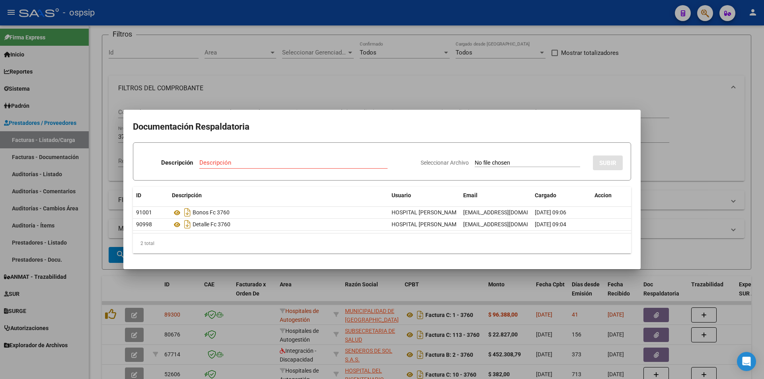
click at [252, 83] on div at bounding box center [382, 189] width 764 height 379
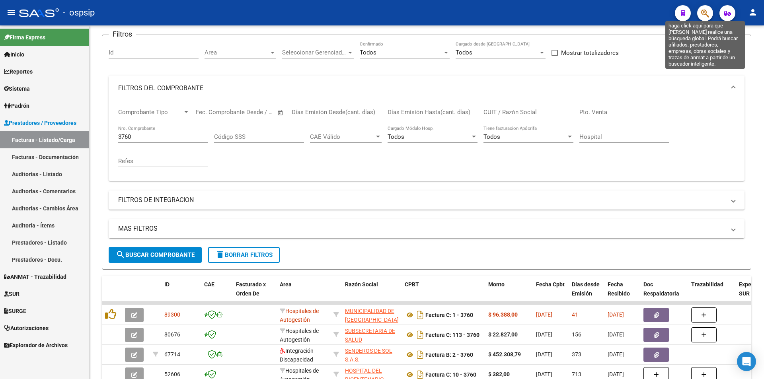
click at [704, 16] on icon "button" at bounding box center [705, 13] width 8 height 9
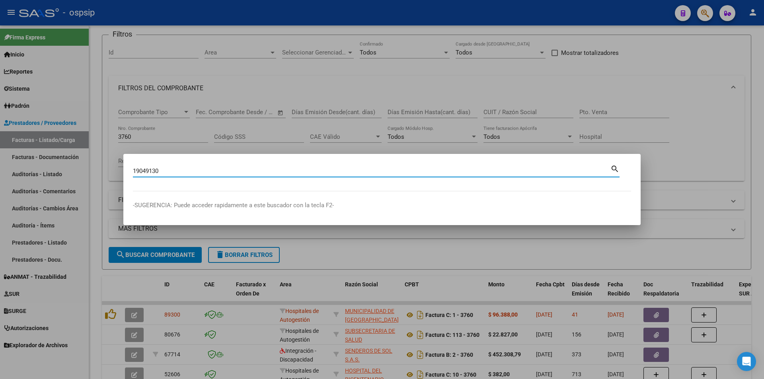
type input "19049130"
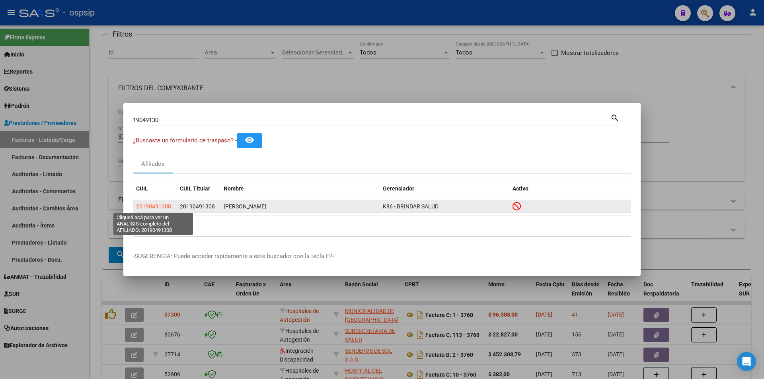
click at [161, 204] on span "20190491308" at bounding box center [153, 206] width 35 height 6
type textarea "20190491308"
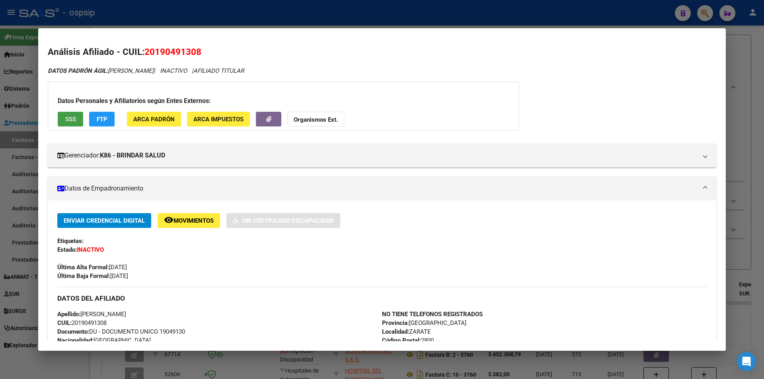
click at [74, 124] on button "SSS" at bounding box center [70, 119] width 25 height 15
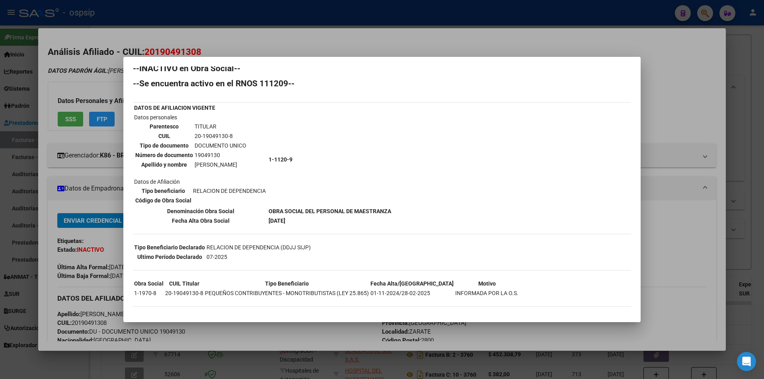
scroll to position [11, 0]
